Goal: Task Accomplishment & Management: Use online tool/utility

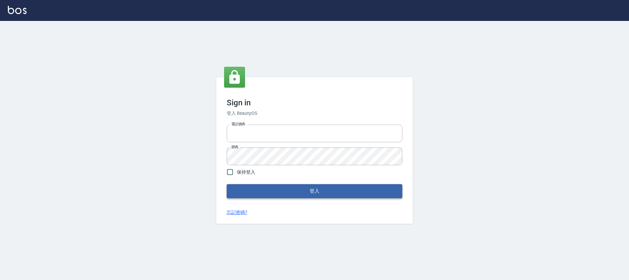
type input "25170116"
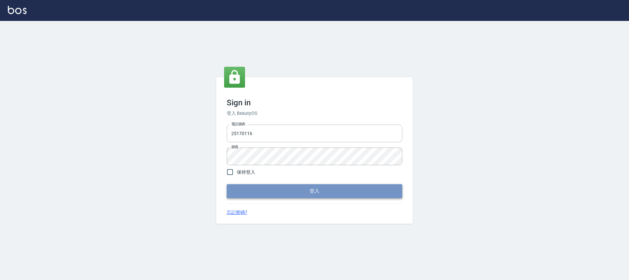
click at [369, 189] on button "登入" at bounding box center [315, 191] width 176 height 14
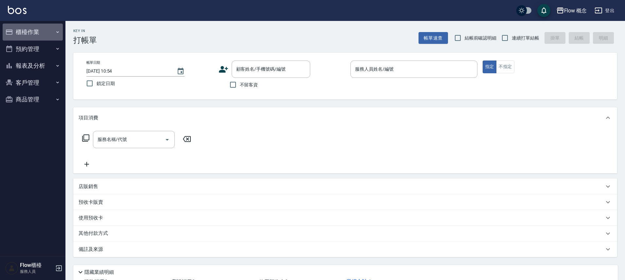
click at [14, 33] on button "櫃檯作業" at bounding box center [33, 32] width 60 height 17
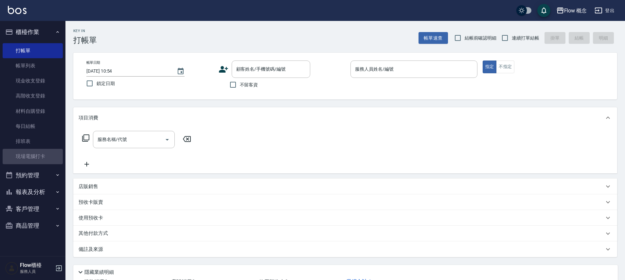
drag, startPoint x: 33, startPoint y: 158, endPoint x: 72, endPoint y: 169, distance: 40.0
click at [33, 158] on link "現場電腦打卡" at bounding box center [33, 156] width 60 height 15
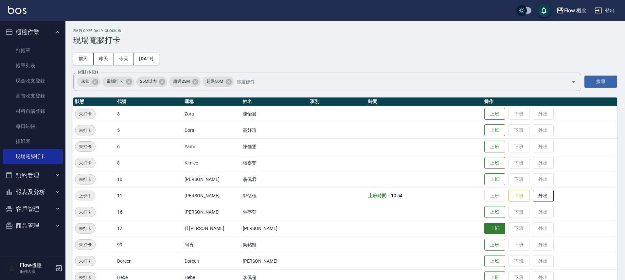
click at [485, 231] on button "上班" at bounding box center [495, 228] width 21 height 11
click at [485, 118] on button "上班" at bounding box center [495, 113] width 21 height 11
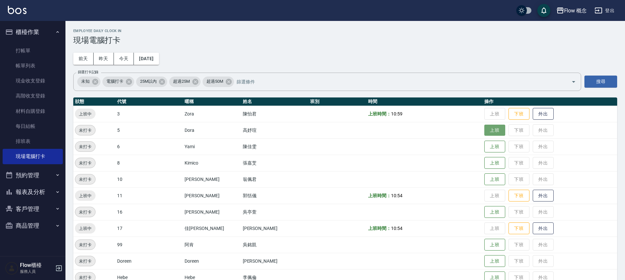
click at [485, 130] on button "上班" at bounding box center [495, 130] width 21 height 11
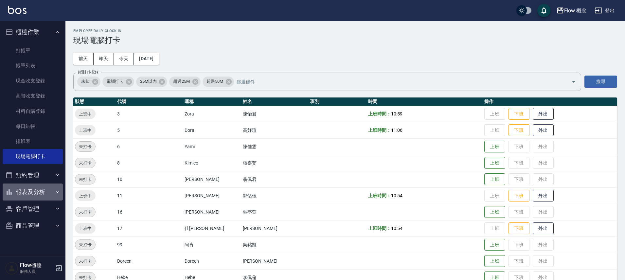
click at [45, 188] on button "報表及分析" at bounding box center [33, 192] width 60 height 17
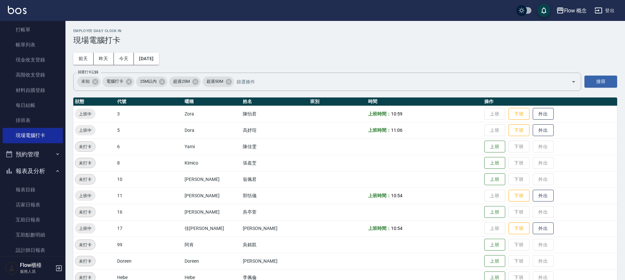
scroll to position [55, 0]
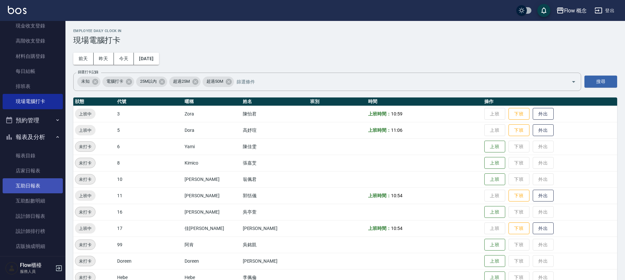
click at [41, 185] on link "互助日報表" at bounding box center [33, 185] width 60 height 15
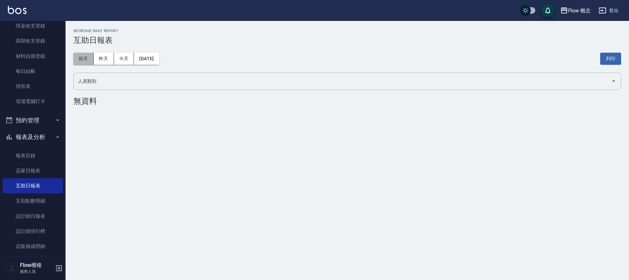
click at [84, 57] on button "前天" at bounding box center [83, 59] width 20 height 12
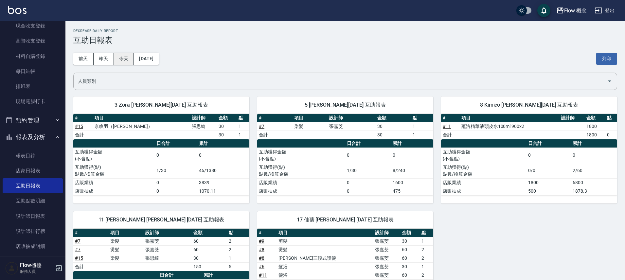
click at [124, 58] on button "今天" at bounding box center [124, 59] width 20 height 12
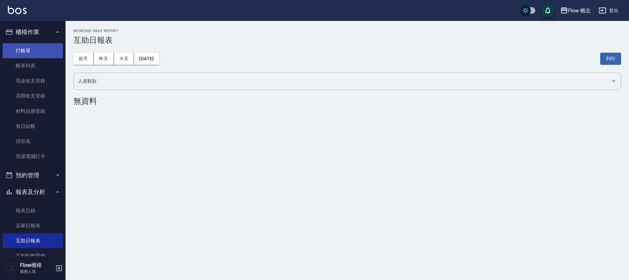
click at [18, 55] on link "打帳單" at bounding box center [33, 50] width 60 height 15
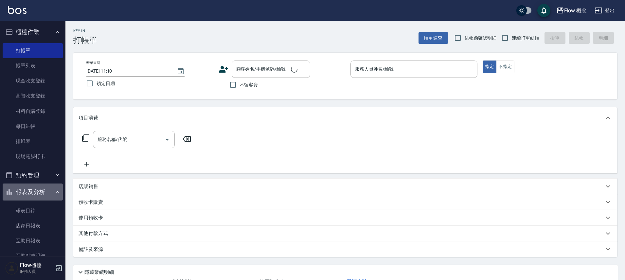
click at [46, 189] on button "報表及分析" at bounding box center [33, 192] width 60 height 17
